Goal: Task Accomplishment & Management: Manage account settings

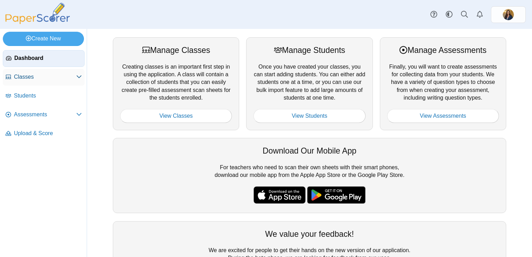
click at [38, 75] on span "Classes" at bounding box center [45, 77] width 62 height 8
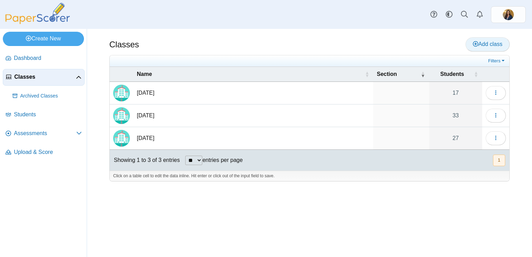
click at [484, 42] on span "Add class" at bounding box center [488, 44] width 30 height 6
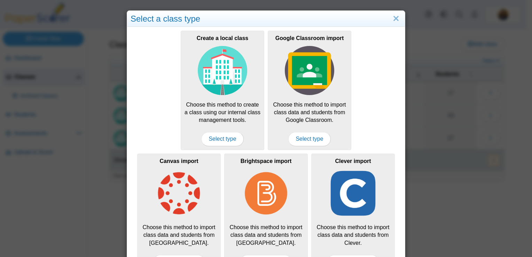
scroll to position [22, 0]
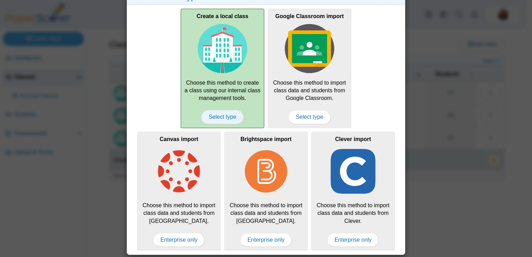
click at [214, 119] on span "Select type" at bounding box center [222, 117] width 42 height 14
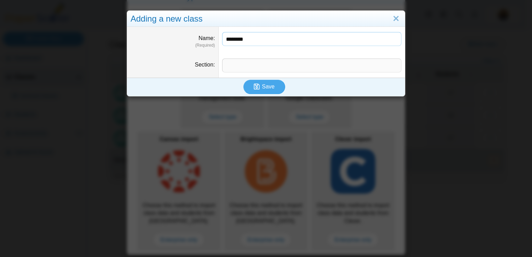
type input "********"
click at [262, 65] on input "Section" at bounding box center [311, 65] width 179 height 14
click at [262, 87] on span "Save" at bounding box center [268, 87] width 13 height 6
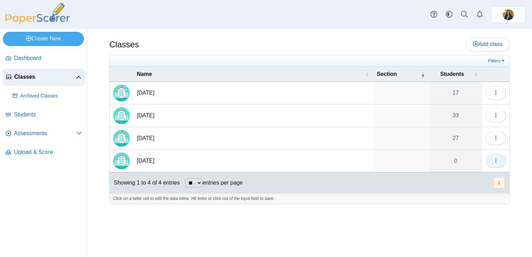
click at [492, 157] on button "button" at bounding box center [496, 161] width 20 height 14
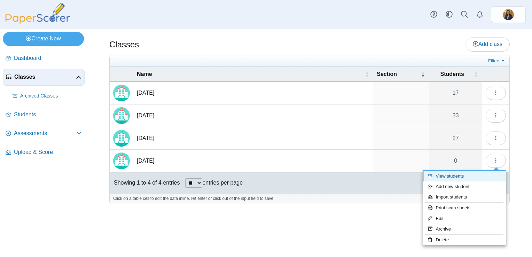
click at [467, 177] on link "View students" at bounding box center [465, 176] width 84 height 10
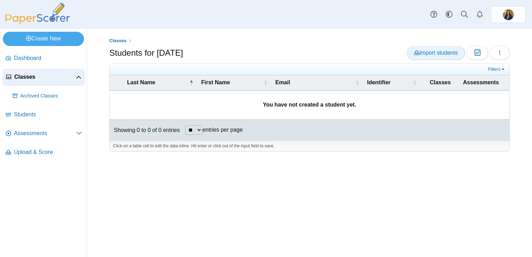
click at [429, 55] on span "Import students" at bounding box center [436, 53] width 44 height 6
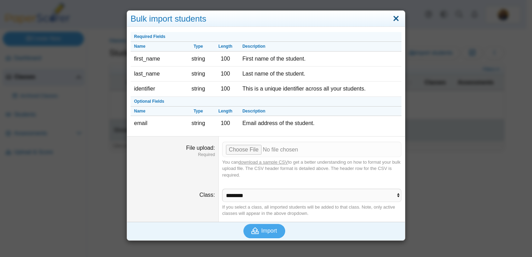
click at [392, 20] on link "Close" at bounding box center [395, 19] width 11 height 12
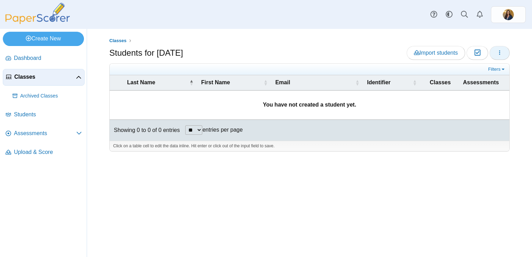
click at [507, 52] on button "button" at bounding box center [499, 53] width 20 height 14
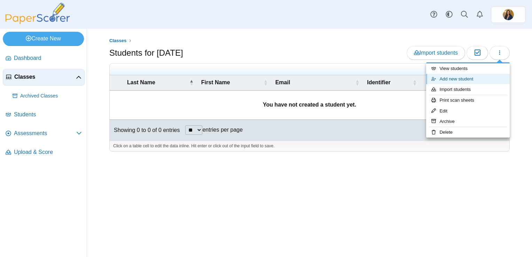
click at [457, 80] on link "Add new student" at bounding box center [468, 79] width 84 height 10
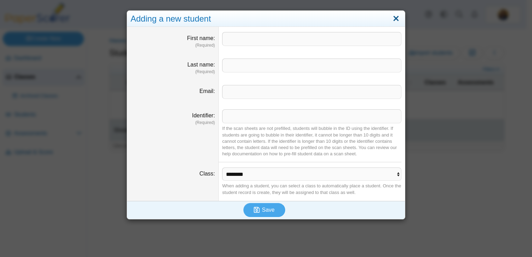
click at [394, 18] on link "Close" at bounding box center [395, 19] width 11 height 12
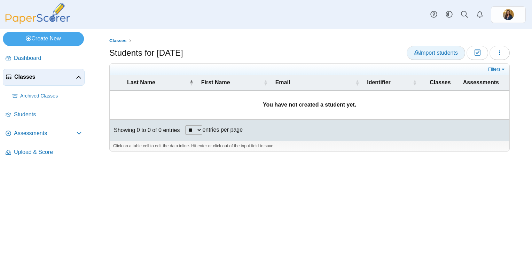
click at [441, 50] on span "Import students" at bounding box center [436, 53] width 44 height 6
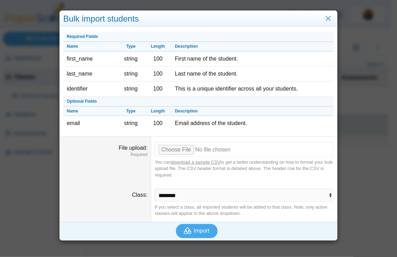
click at [167, 153] on input "File upload" at bounding box center [244, 149] width 179 height 15
type input "**********"
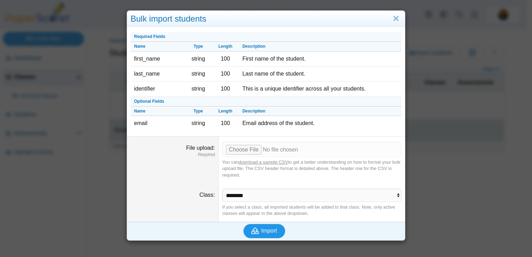
click at [256, 232] on icon "submit" at bounding box center [256, 231] width 10 height 8
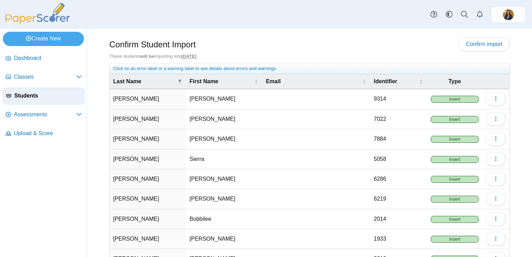
scroll to position [68, 0]
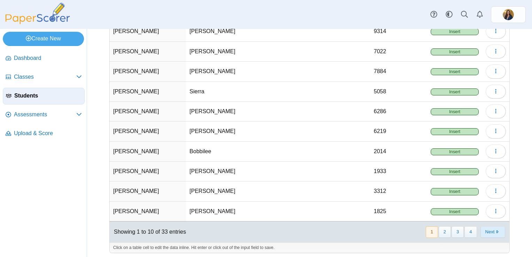
click at [484, 226] on button "Next" at bounding box center [492, 231] width 25 height 11
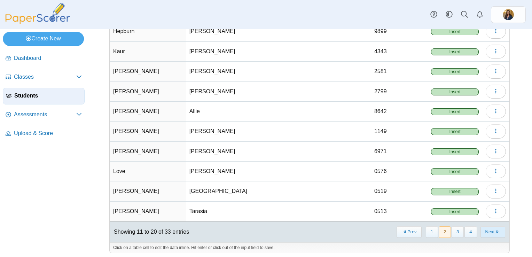
click at [480, 229] on button "Next" at bounding box center [492, 231] width 25 height 11
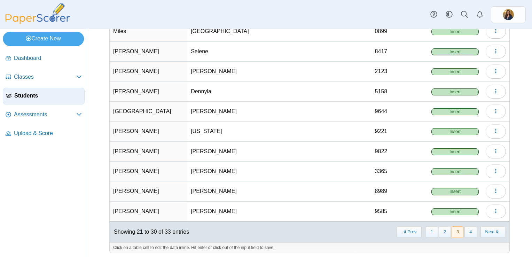
click at [480, 229] on button "Next" at bounding box center [492, 231] width 25 height 11
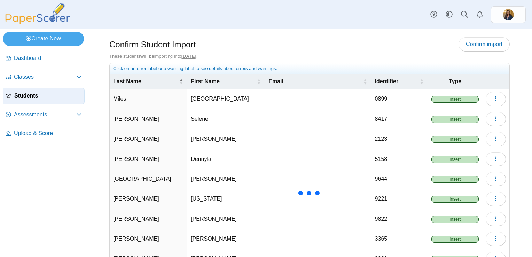
click at [481, 229] on div "Confirm Student Import Confirm import These students will be importing into Aug…" at bounding box center [309, 143] width 445 height 228
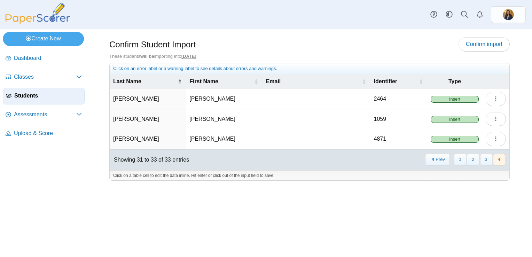
click at [452, 100] on span "Insert" at bounding box center [455, 99] width 48 height 7
click at [439, 154] on button "Prev" at bounding box center [437, 159] width 25 height 11
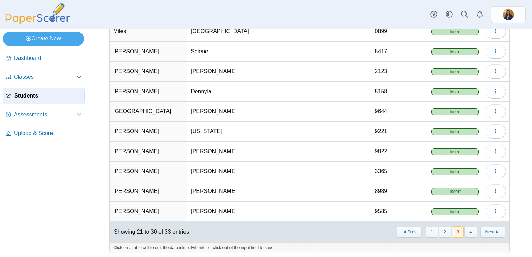
click at [439, 154] on td "Insert" at bounding box center [455, 152] width 54 height 20
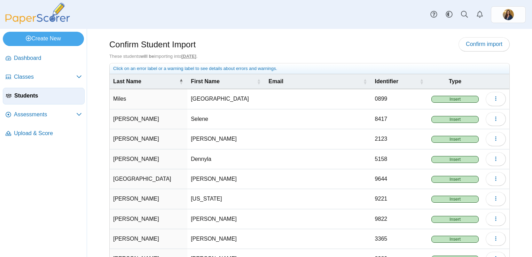
click at [46, 95] on span "Students" at bounding box center [47, 96] width 67 height 8
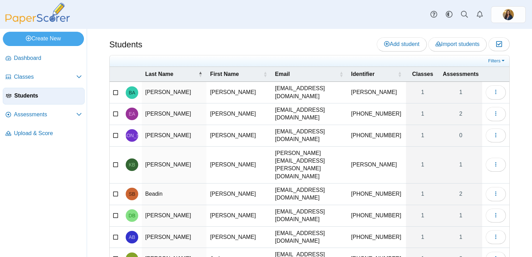
click at [33, 77] on span "Classes" at bounding box center [45, 77] width 62 height 8
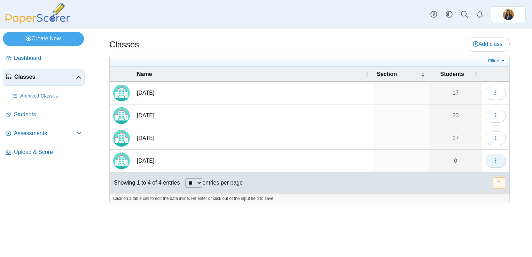
click at [497, 156] on button "button" at bounding box center [496, 161] width 20 height 14
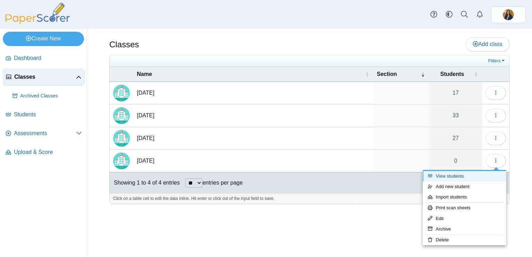
click at [449, 176] on link "View students" at bounding box center [465, 176] width 84 height 10
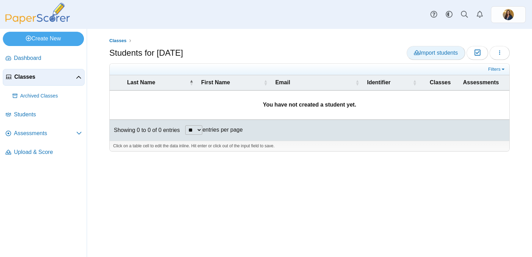
click at [427, 47] on link "Import students" at bounding box center [436, 53] width 58 height 14
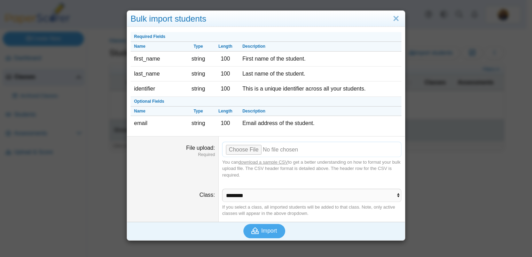
click at [244, 148] on input "File upload" at bounding box center [311, 149] width 179 height 15
type input "**********"
click at [261, 229] on span "Import" at bounding box center [269, 231] width 16 height 6
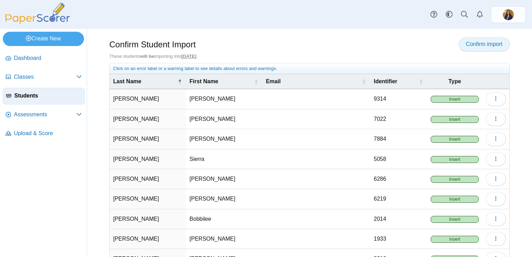
click at [472, 44] on span "Confirm import" at bounding box center [484, 44] width 37 height 6
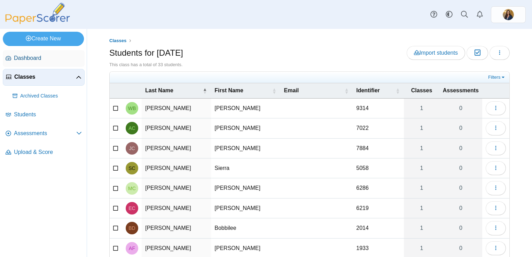
click at [21, 56] on span "Dashboard" at bounding box center [48, 58] width 68 height 8
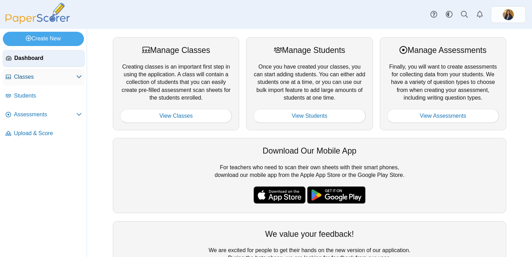
click at [24, 76] on span "Classes" at bounding box center [45, 77] width 62 height 8
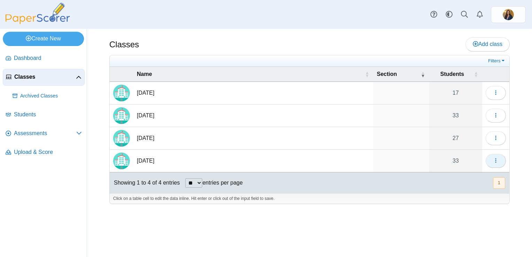
click at [491, 159] on button "button" at bounding box center [496, 161] width 20 height 14
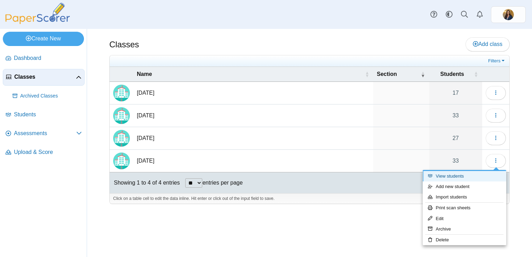
click at [449, 173] on link "View students" at bounding box center [465, 176] width 84 height 10
